Goal: Check status: Check status

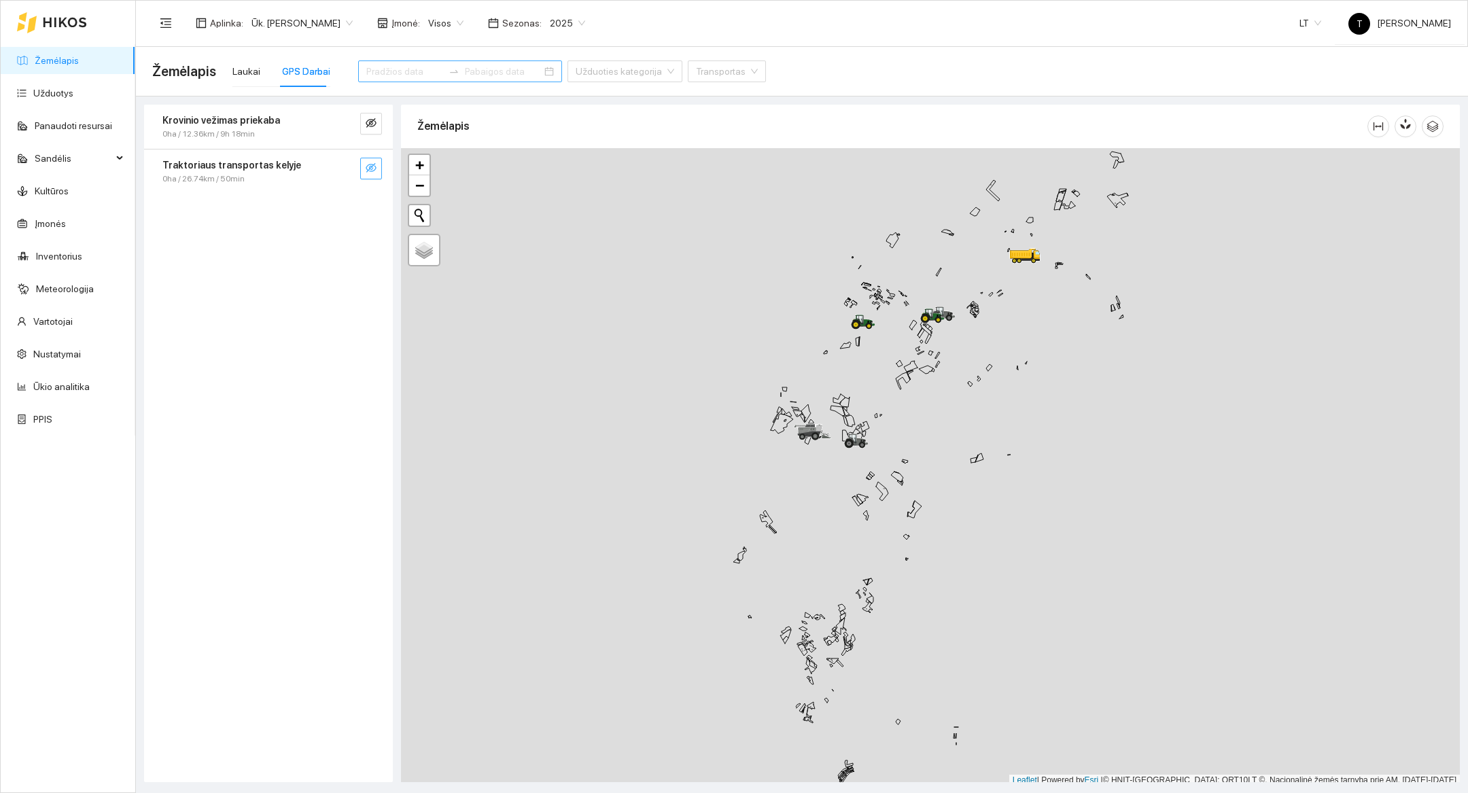
click at [381, 167] on button "button" at bounding box center [371, 169] width 22 height 22
click at [344, 177] on button "button" at bounding box center [344, 169] width 22 height 22
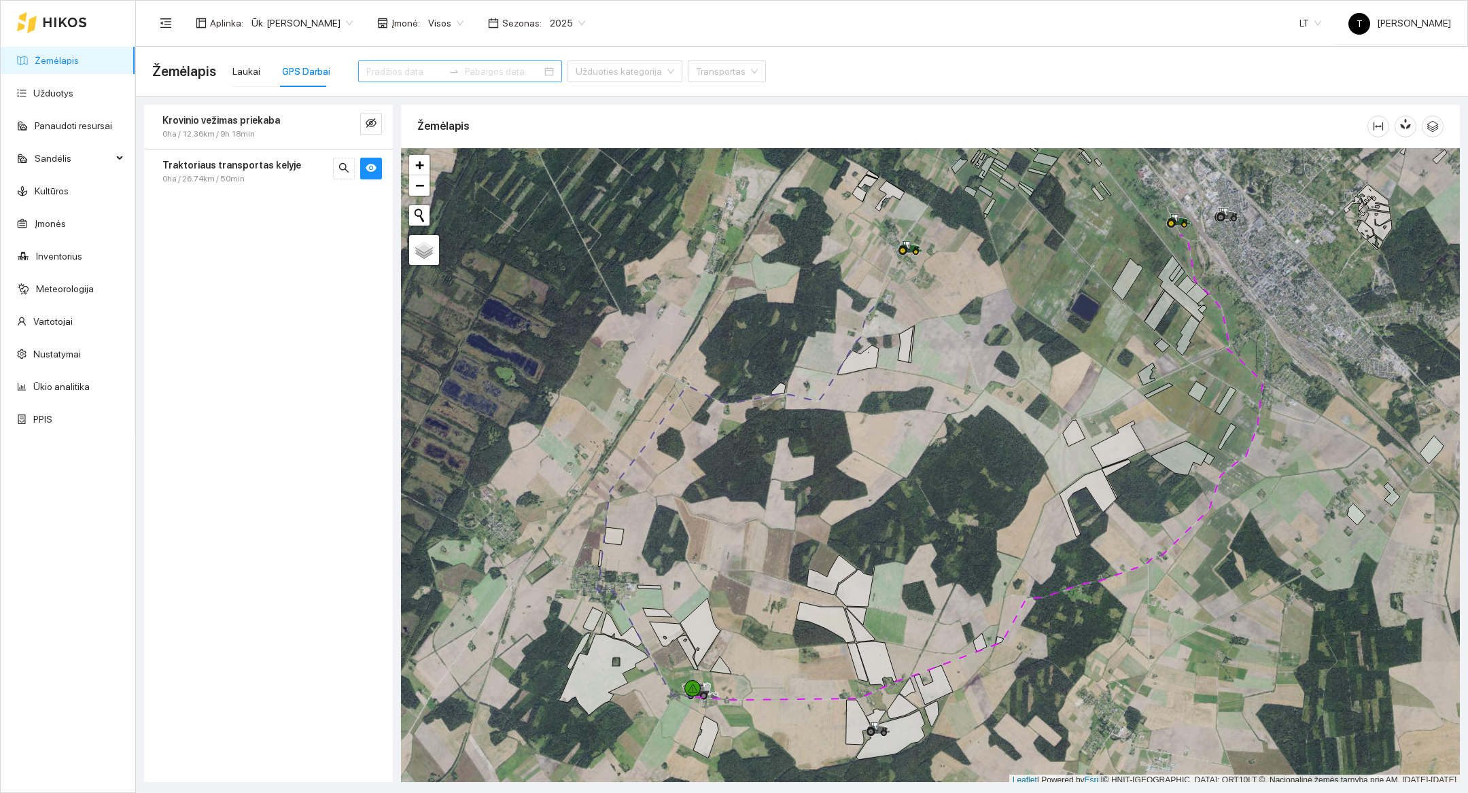
scroll to position [4, 0]
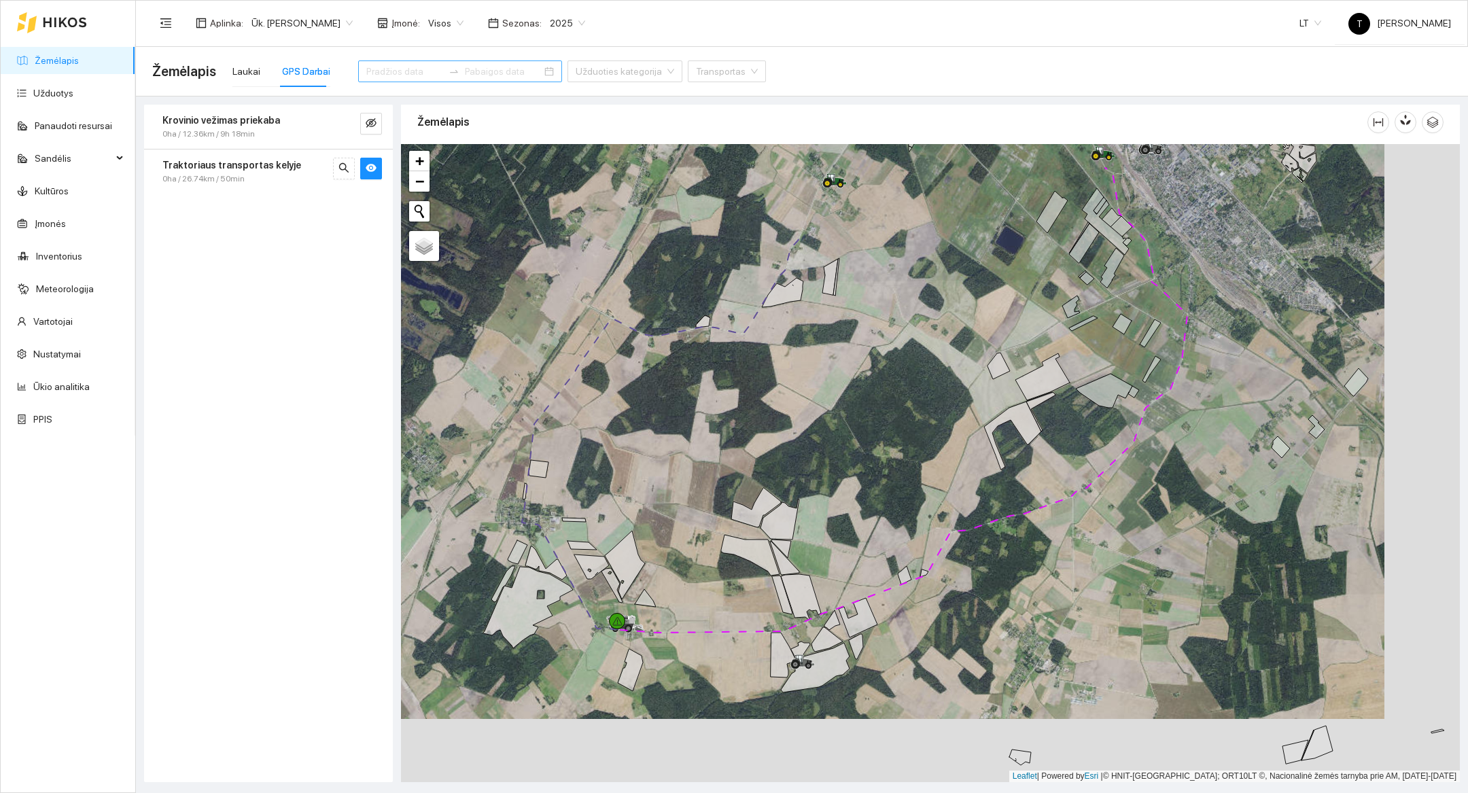
drag, startPoint x: 886, startPoint y: 561, endPoint x: 807, endPoint y: 505, distance: 96.9
click at [807, 505] on div at bounding box center [930, 463] width 1059 height 638
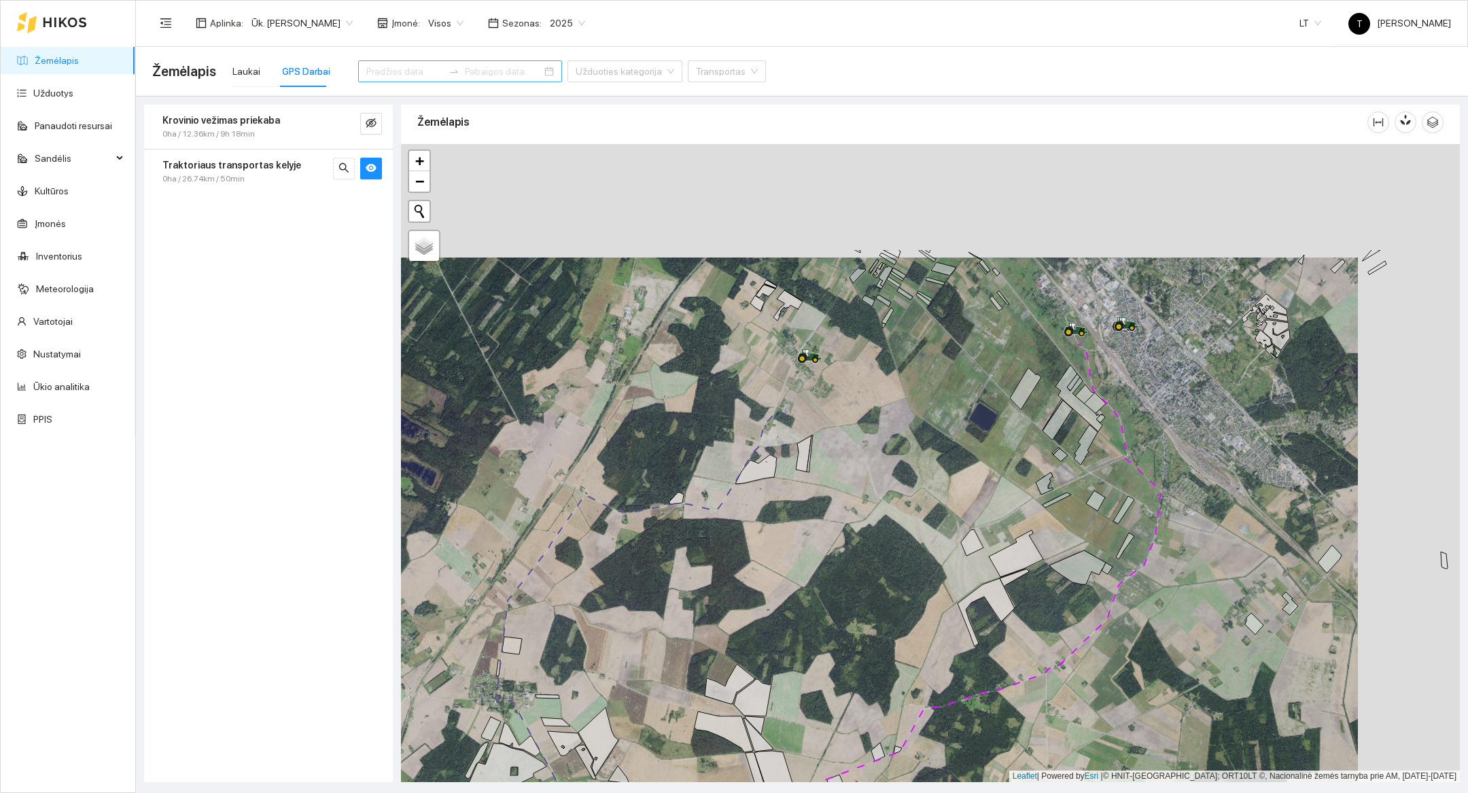
drag, startPoint x: 829, startPoint y: 446, endPoint x: 807, endPoint y: 616, distance: 171.4
click at [807, 616] on div at bounding box center [930, 463] width 1059 height 638
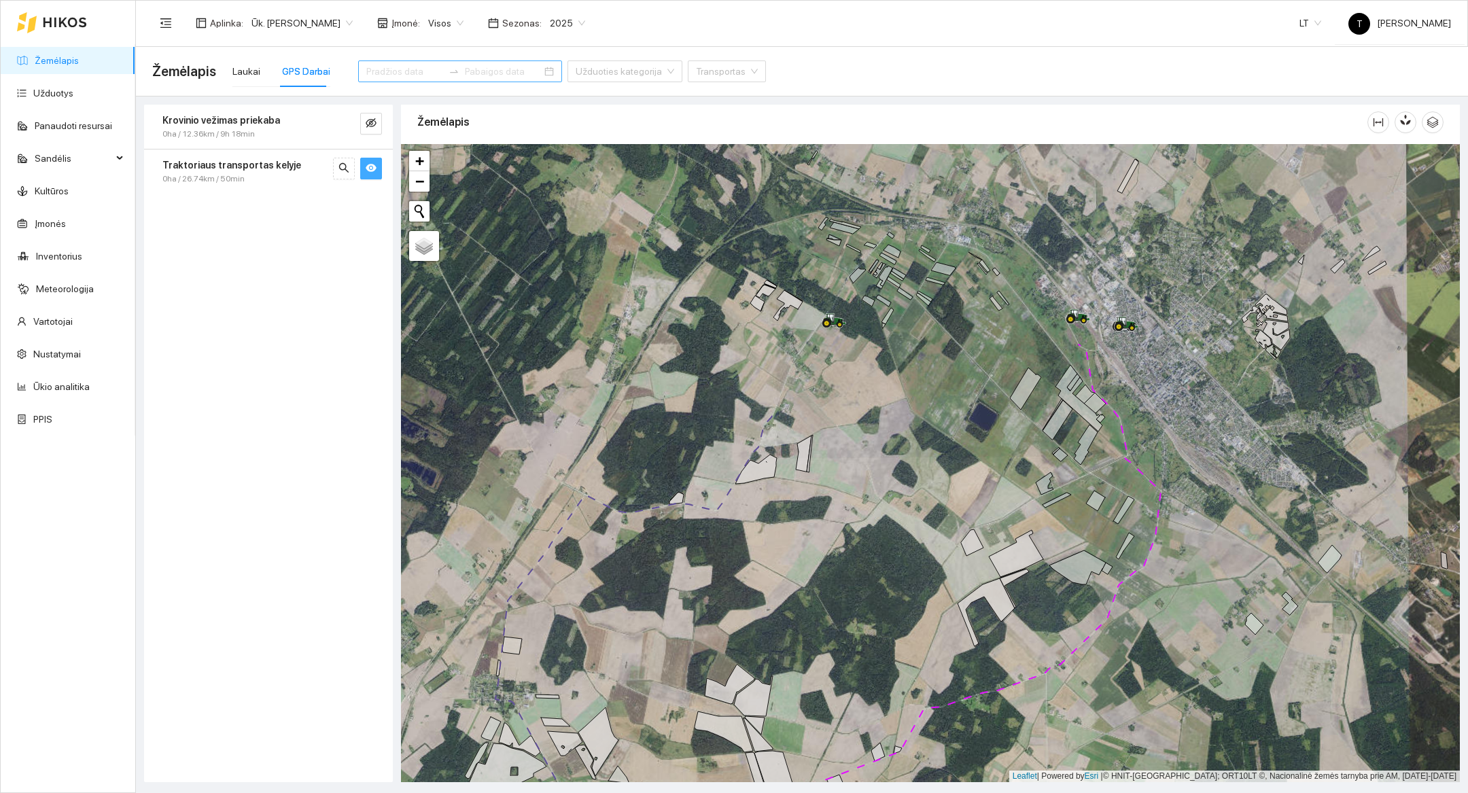
click at [375, 177] on button "button" at bounding box center [371, 169] width 22 height 22
click at [380, 175] on button "button" at bounding box center [371, 169] width 22 height 22
click at [377, 167] on button "button" at bounding box center [371, 169] width 22 height 22
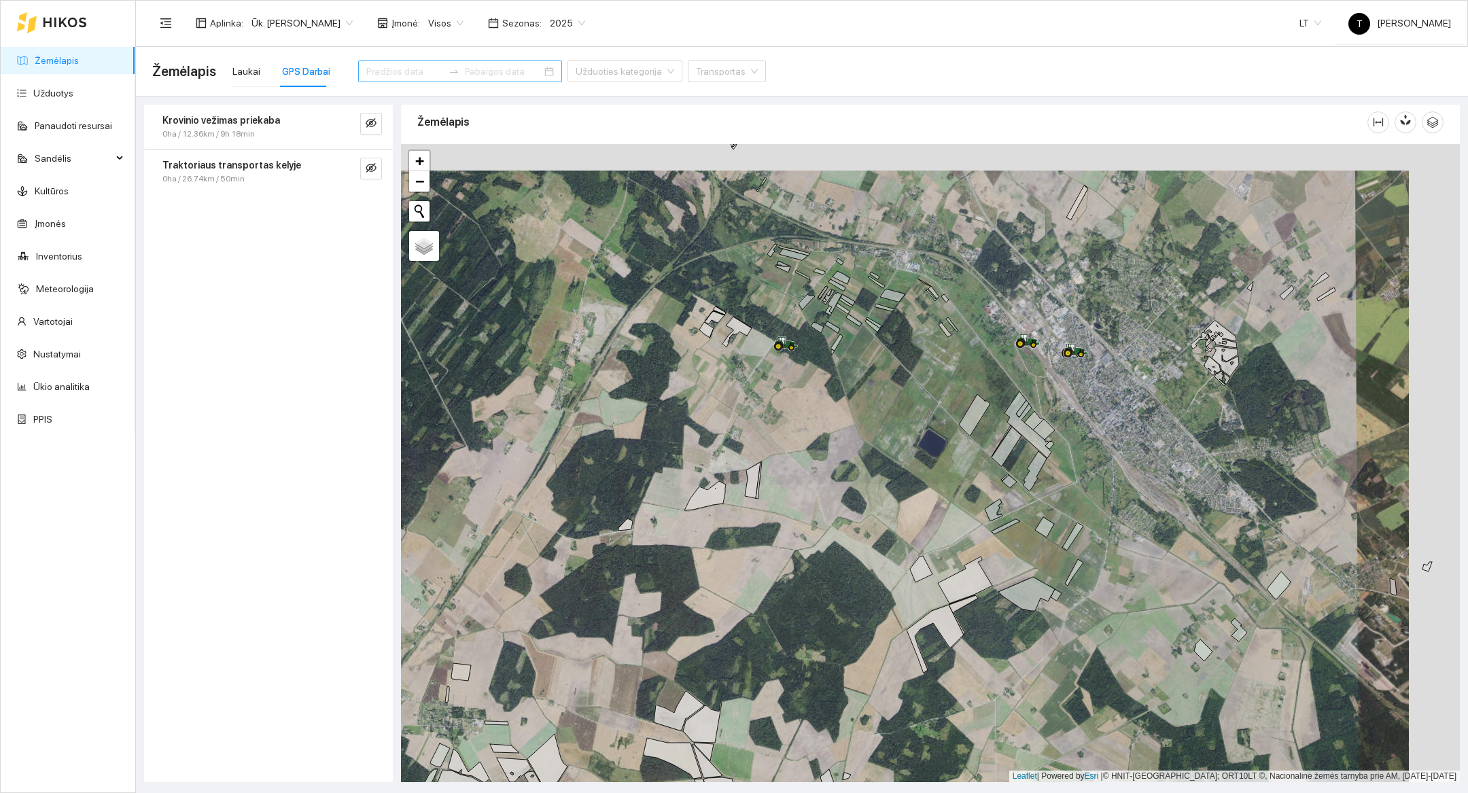
drag, startPoint x: 818, startPoint y: 459, endPoint x: 768, endPoint y: 486, distance: 57.2
click at [768, 486] on div at bounding box center [930, 463] width 1059 height 638
